Goal: Navigation & Orientation: Find specific page/section

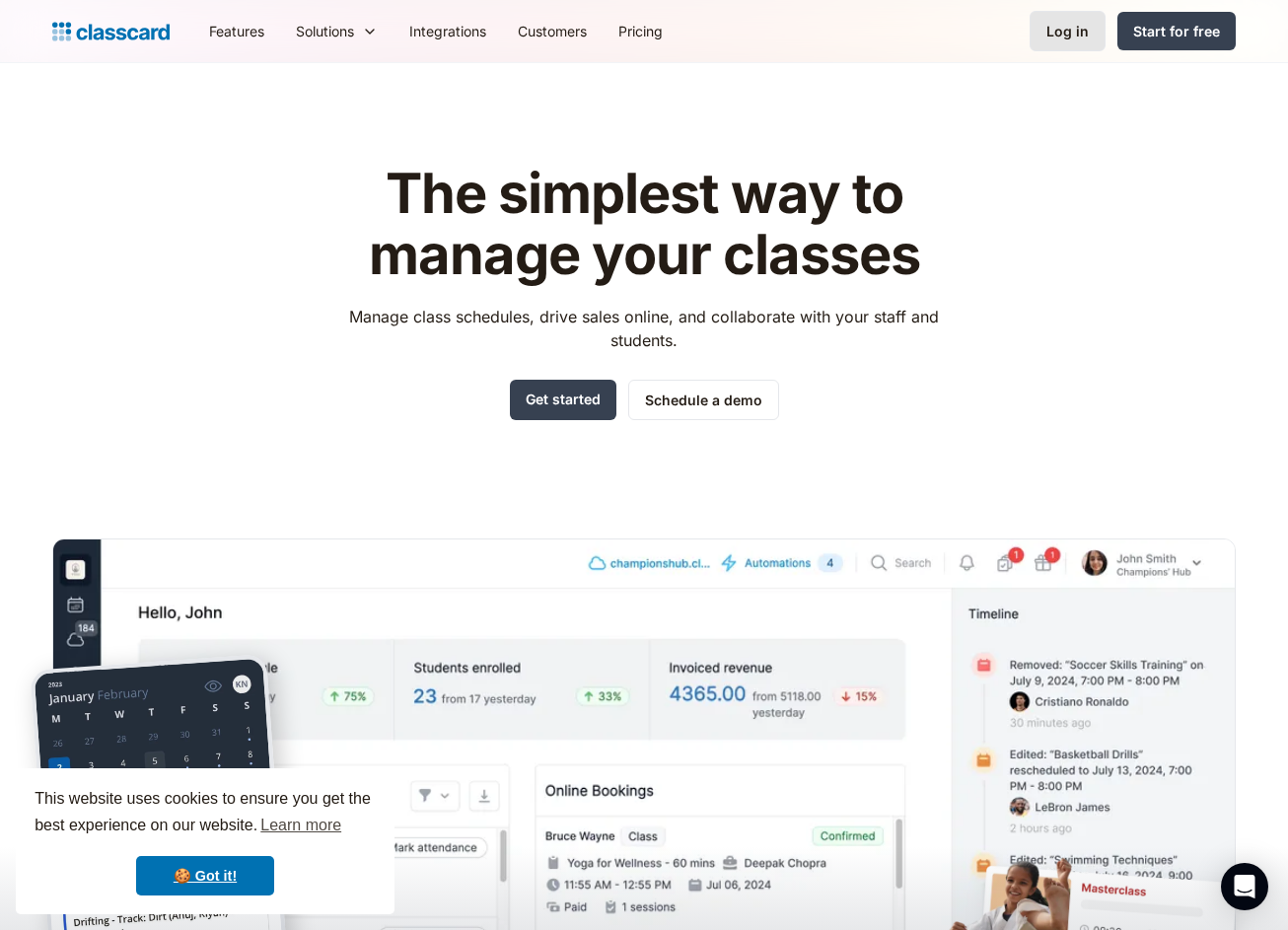
click at [1080, 24] on div "Log in" at bounding box center [1067, 31] width 43 height 21
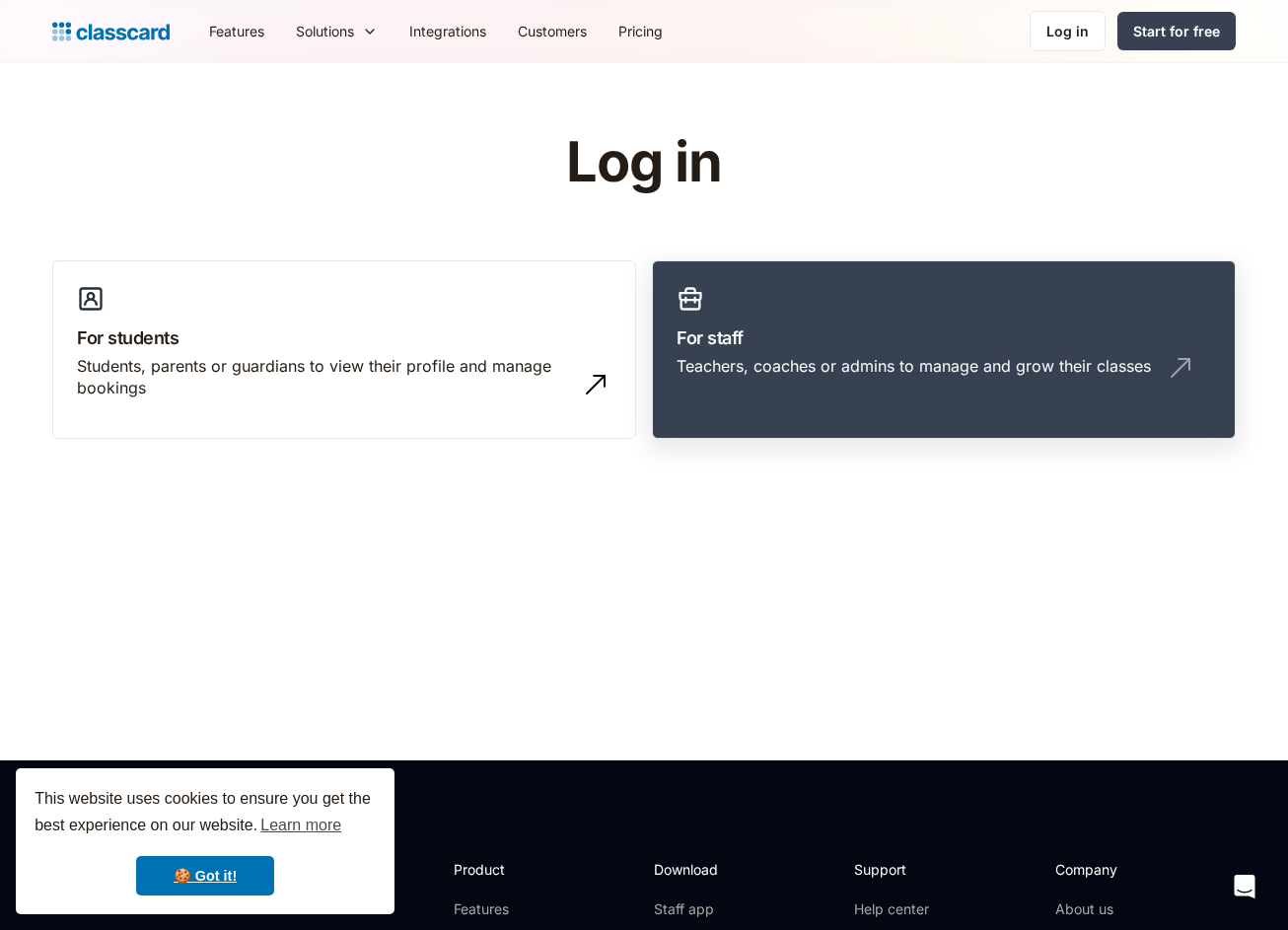
click at [767, 349] on h3 "For staff" at bounding box center [944, 338] width 535 height 27
